Goal: Task Accomplishment & Management: Manage account settings

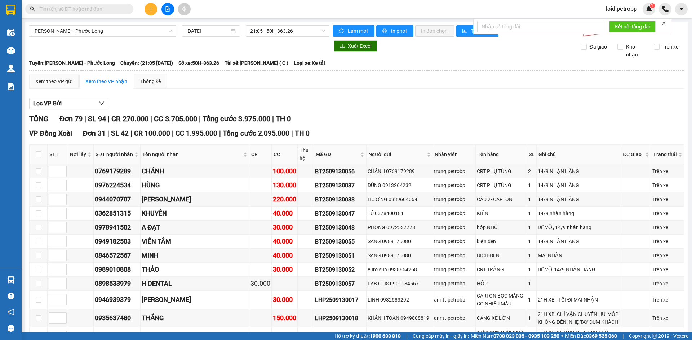
scroll to position [1045, 0]
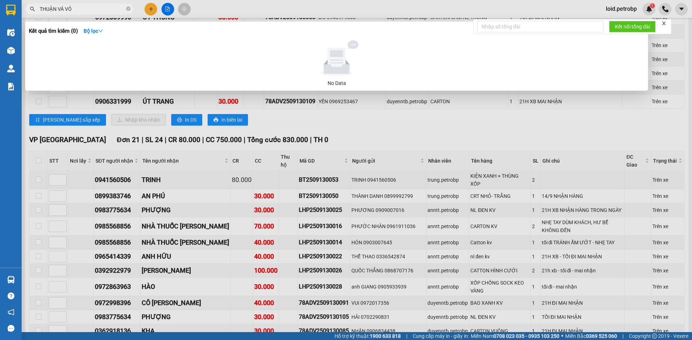
click at [93, 8] on input "THUẬN VÁ VỎ" at bounding box center [82, 9] width 85 height 8
drag, startPoint x: 84, startPoint y: 13, endPoint x: 82, endPoint y: 10, distance: 4.4
click at [82, 11] on span "THUẬN VÁ VỎ" at bounding box center [79, 9] width 108 height 11
drag, startPoint x: 58, startPoint y: 9, endPoint x: 36, endPoint y: 9, distance: 22.0
click at [39, 11] on span "THUẬN VÁ VỎ" at bounding box center [79, 9] width 108 height 11
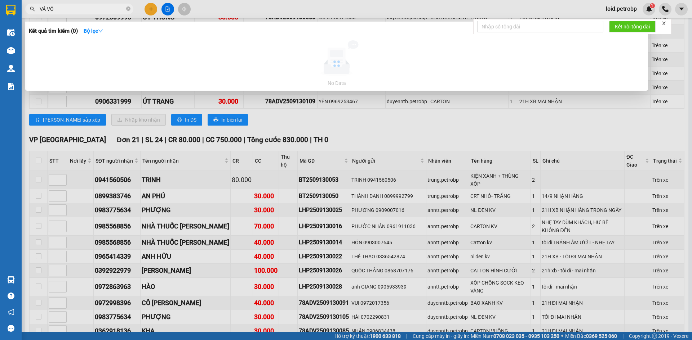
click at [74, 10] on input "VÁ VỎ" at bounding box center [82, 9] width 85 height 8
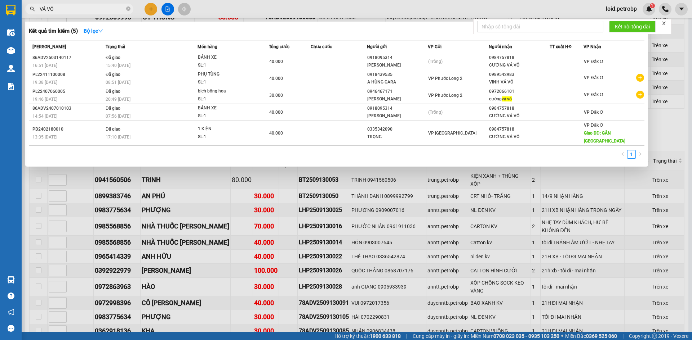
paste input "THUẬN"
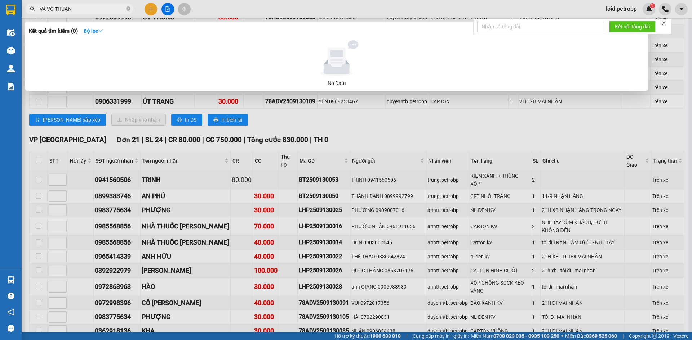
drag, startPoint x: 55, startPoint y: 9, endPoint x: 38, endPoint y: 10, distance: 17.0
click at [38, 10] on span "VÁ VỎ THUẬN" at bounding box center [79, 9] width 108 height 11
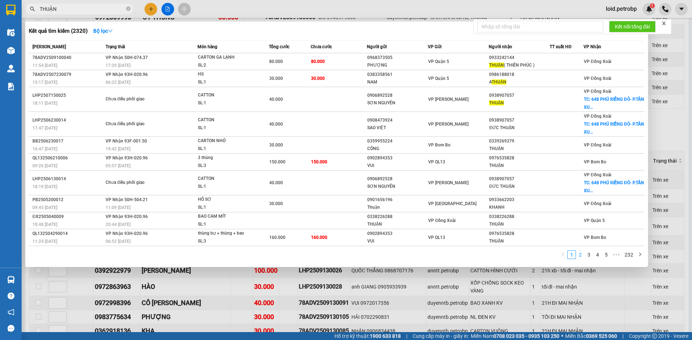
type input "THUẬN"
click at [581, 258] on link "2" at bounding box center [580, 255] width 8 height 8
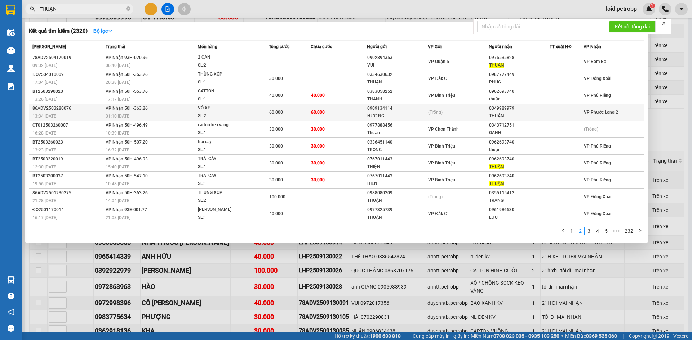
click at [514, 116] on div "THUẬN" at bounding box center [519, 116] width 60 height 8
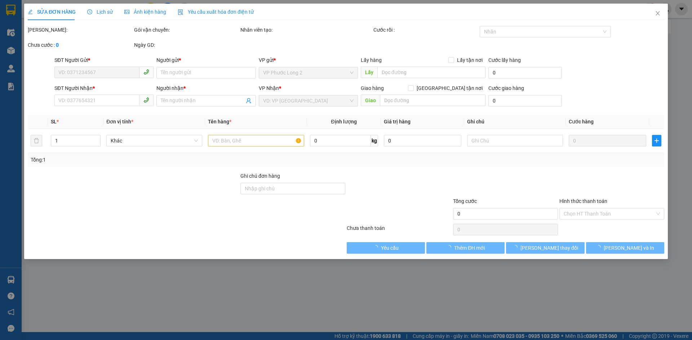
type input "0909134114"
type input "HƯƠNG"
type input "0349989979"
type input "THUẬN"
type input "60.000"
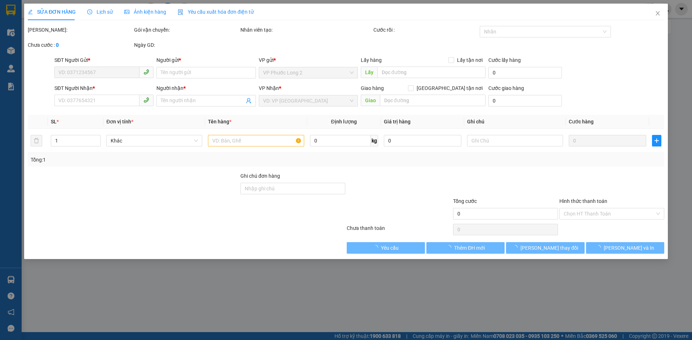
type input "60.000"
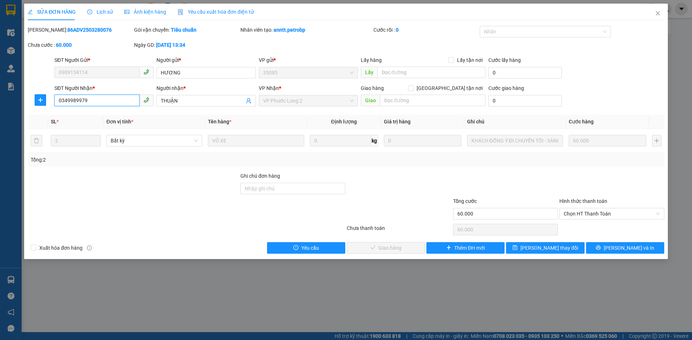
click at [101, 99] on input "0349989979" at bounding box center [96, 101] width 85 height 12
click at [659, 13] on icon "close" at bounding box center [658, 13] width 6 height 6
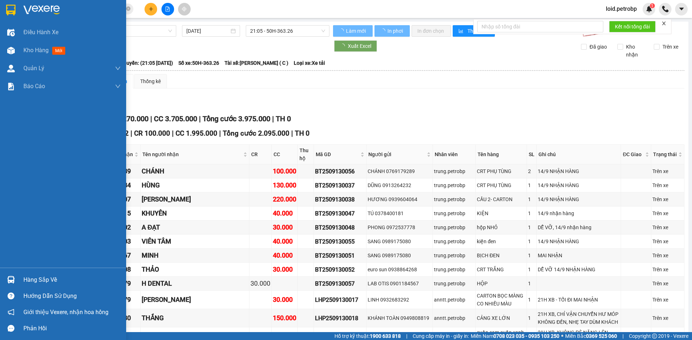
click at [31, 52] on div "Xuất Excel Đã giao Kho nhận Trên xe" at bounding box center [357, 49] width 656 height 18
click at [31, 53] on span "Kho hàng" at bounding box center [35, 50] width 25 height 7
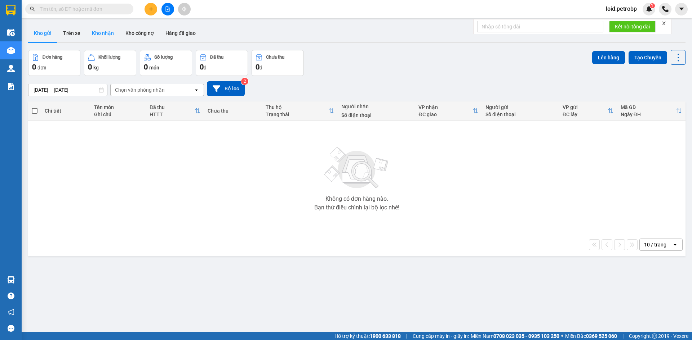
click at [110, 30] on button "Kho nhận" at bounding box center [103, 32] width 34 height 17
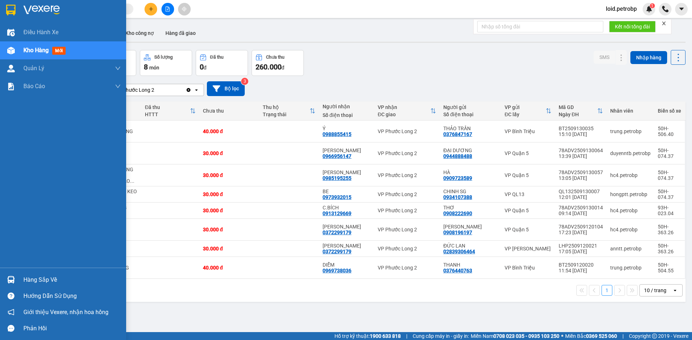
click at [27, 280] on div "Hàng sắp về" at bounding box center [71, 280] width 97 height 11
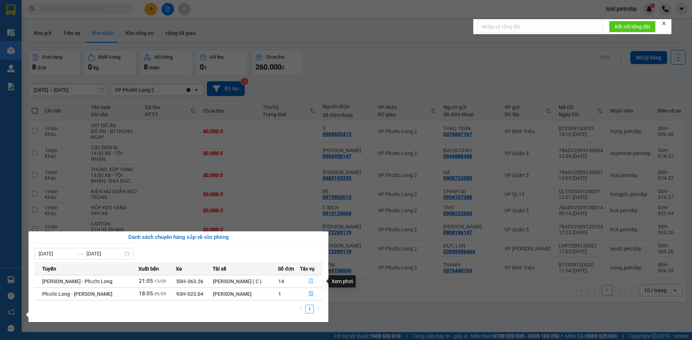
click at [311, 282] on icon "file-done" at bounding box center [311, 281] width 4 height 5
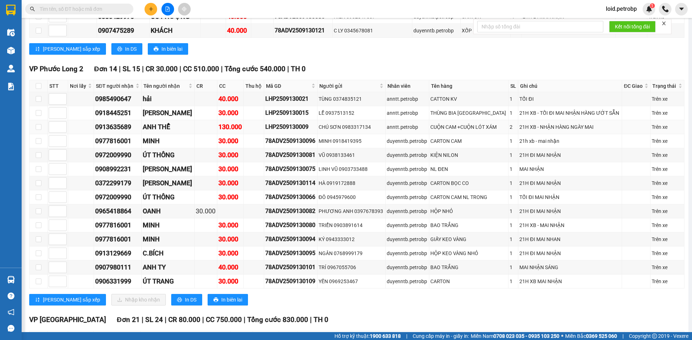
scroll to position [756, 0]
